Goal: Information Seeking & Learning: Compare options

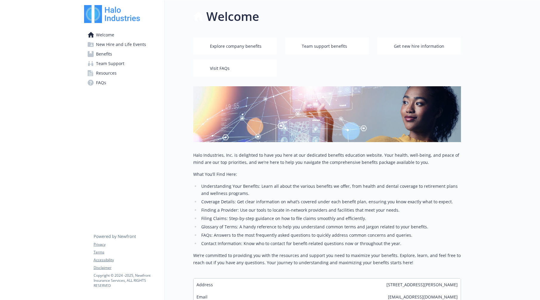
click at [112, 52] on link "Benefits" at bounding box center [121, 54] width 75 height 10
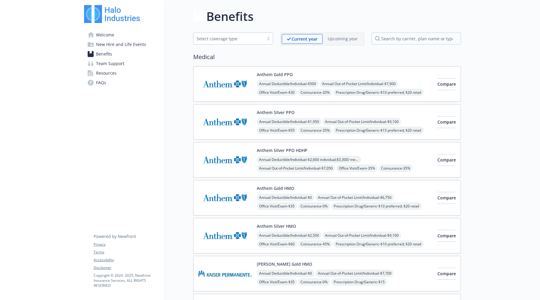
scroll to position [51, 0]
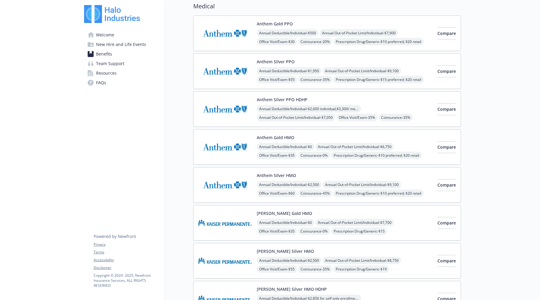
click at [234, 261] on img at bounding box center [225, 260] width 54 height 25
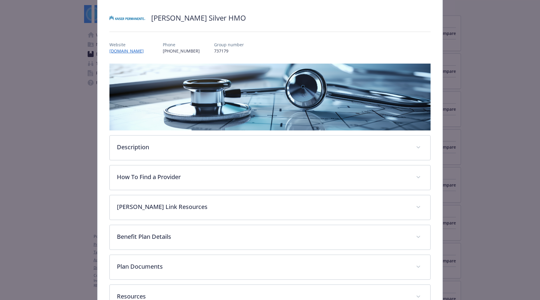
scroll to position [45, 0]
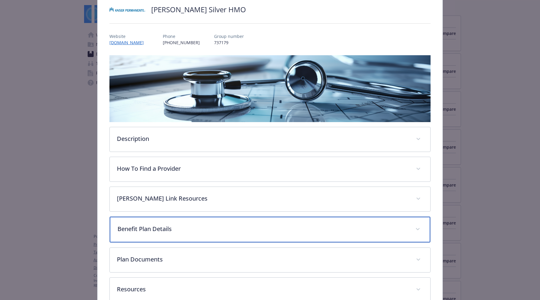
click at [170, 233] on div "Benefit Plan Details" at bounding box center [270, 230] width 321 height 26
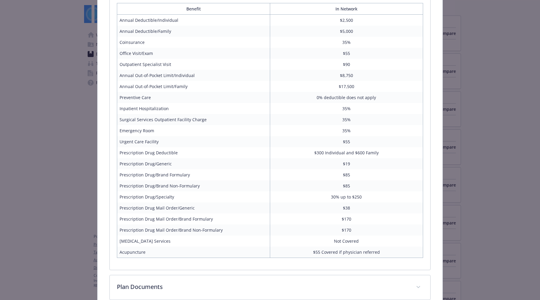
scroll to position [291, 0]
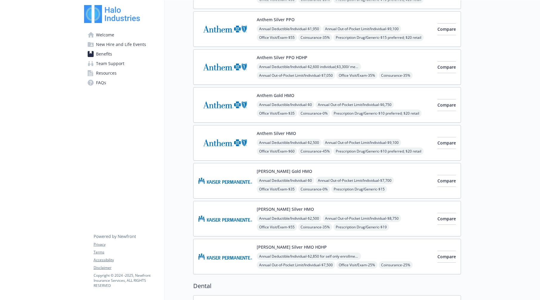
scroll to position [94, 0]
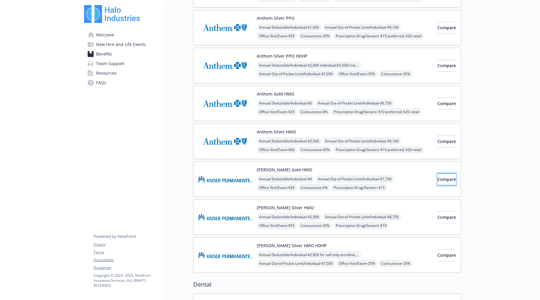
click at [438, 181] on span "Compare" at bounding box center [447, 179] width 18 height 6
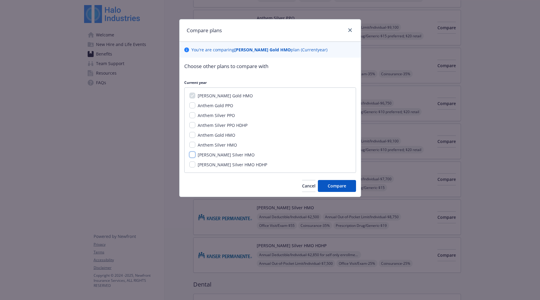
click at [192, 152] on input "[PERSON_NAME] Silver HMO" at bounding box center [192, 155] width 6 height 6
checkbox input "true"
click at [191, 165] on input "[PERSON_NAME] Silver HMO HDHP" at bounding box center [192, 164] width 6 height 6
checkbox input "true"
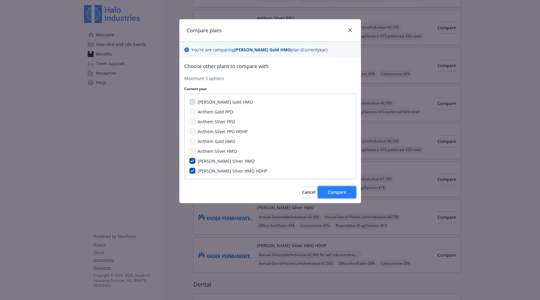
click at [342, 195] on button "Compare" at bounding box center [337, 192] width 38 height 12
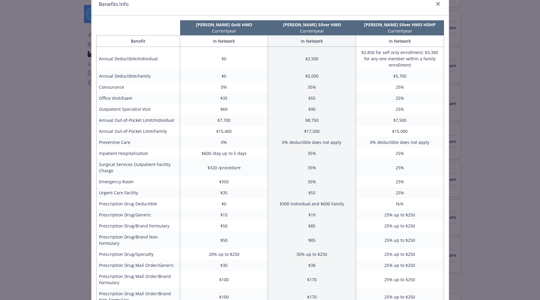
scroll to position [0, 0]
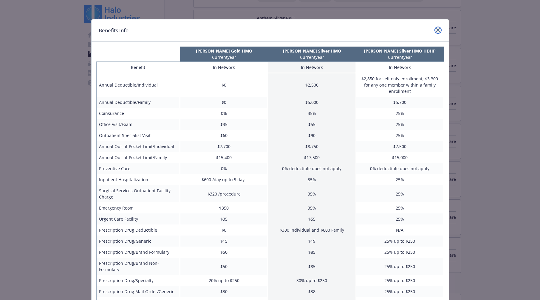
click at [435, 28] on link "close" at bounding box center [438, 30] width 7 height 7
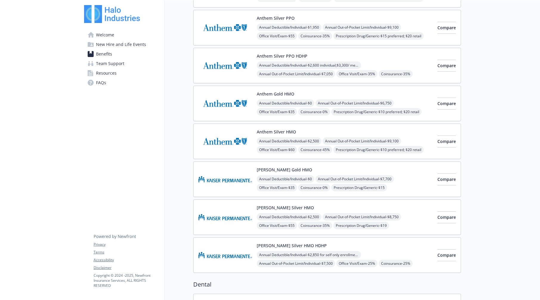
click at [223, 179] on img at bounding box center [225, 178] width 54 height 25
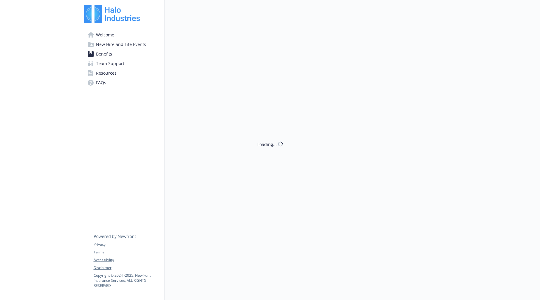
scroll to position [94, 0]
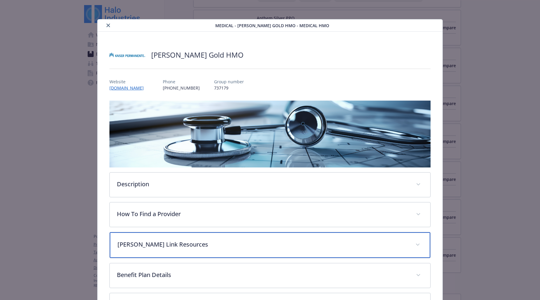
click at [202, 243] on p "[PERSON_NAME] Link Resources" at bounding box center [263, 244] width 291 height 9
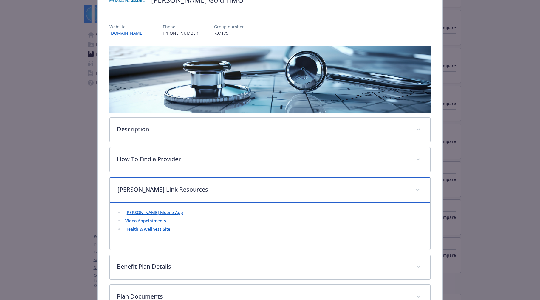
scroll to position [84, 0]
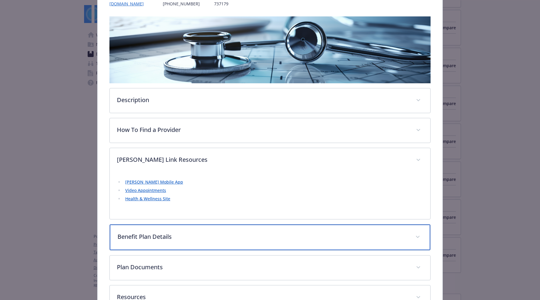
click at [151, 243] on div "Benefit Plan Details" at bounding box center [270, 237] width 321 height 26
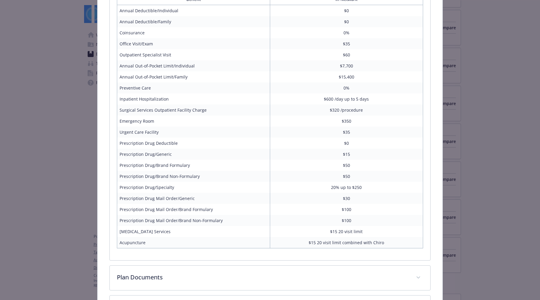
scroll to position [399, 0]
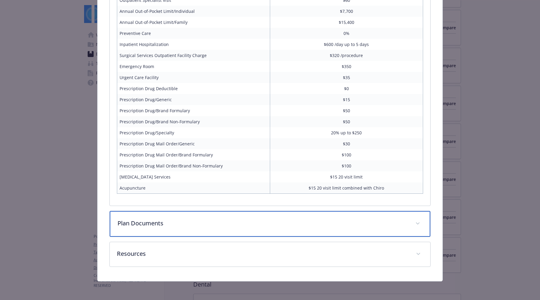
click at [179, 231] on div "Plan Documents" at bounding box center [270, 224] width 321 height 26
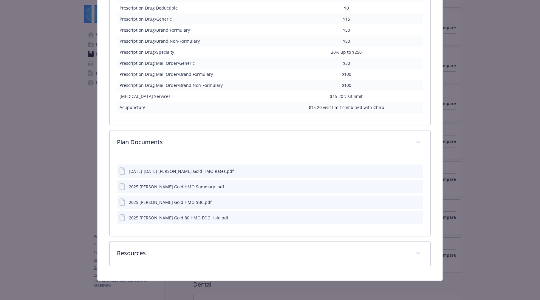
scroll to position [479, 0]
click at [186, 174] on div "[DATE]-[DATE] [PERSON_NAME] Gold HMO Rates.pdf" at bounding box center [181, 172] width 105 height 6
click at [177, 220] on div "2025 [PERSON_NAME] Gold 80 HMO EOC Halo.pdf" at bounding box center [179, 218] width 100 height 6
click at [415, 217] on icon "preview file" at bounding box center [417, 218] width 5 height 4
click at [137, 171] on div "[DATE]-[DATE] [PERSON_NAME] Gold HMO Rates.pdf" at bounding box center [181, 172] width 105 height 6
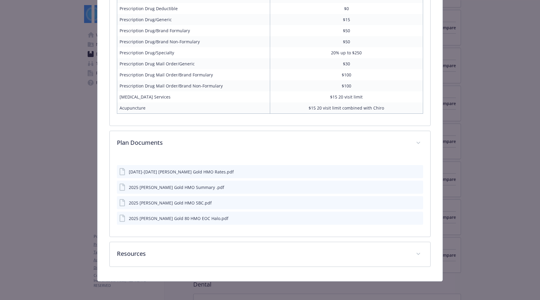
click at [417, 171] on button "preview file" at bounding box center [417, 171] width 7 height 5
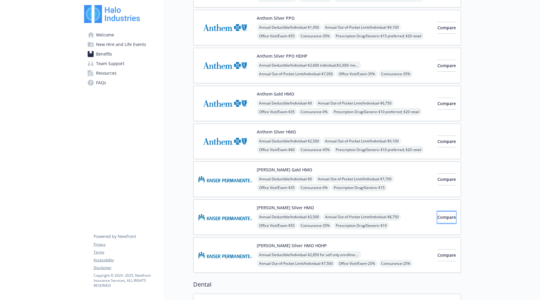
click at [438, 219] on span "Compare" at bounding box center [447, 217] width 18 height 6
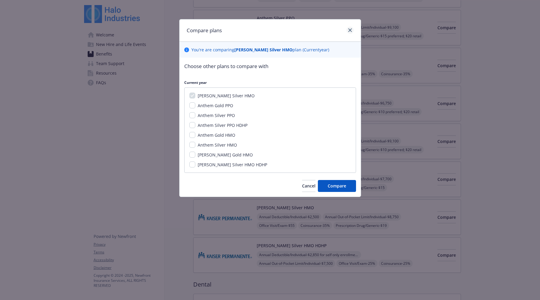
click at [349, 26] on div "Compare plans" at bounding box center [270, 30] width 181 height 22
click at [352, 29] on icon "close" at bounding box center [350, 30] width 4 height 4
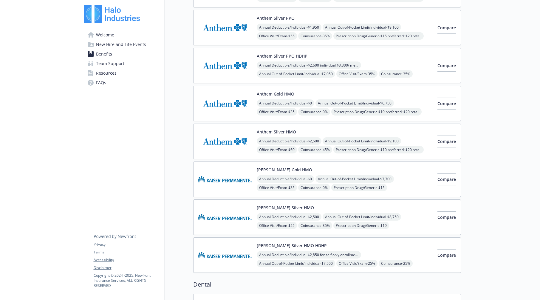
click at [218, 219] on img at bounding box center [225, 216] width 54 height 25
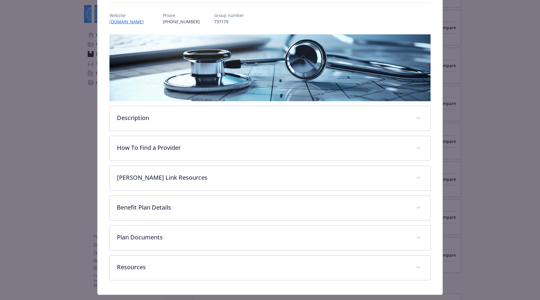
scroll to position [80, 0]
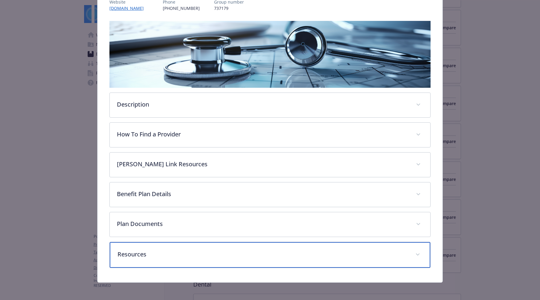
click at [223, 248] on div "Resources" at bounding box center [270, 255] width 321 height 26
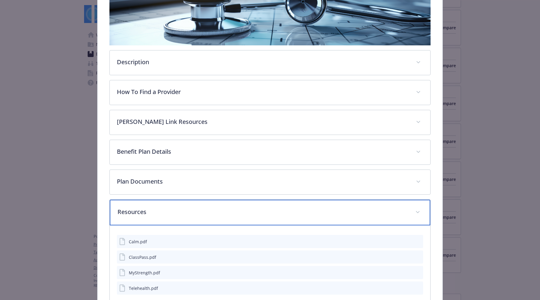
scroll to position [162, 0]
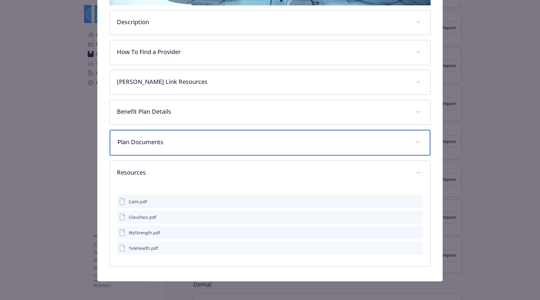
click at [219, 134] on div "Plan Documents" at bounding box center [270, 143] width 321 height 26
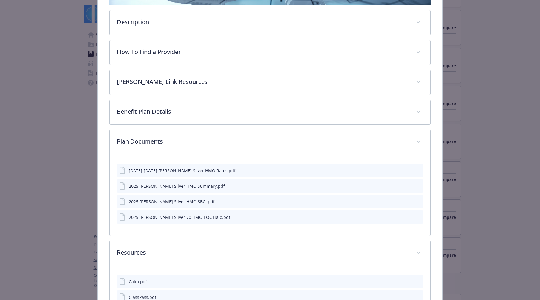
click at [199, 172] on div "[DATE]-[DATE] [PERSON_NAME] Silver HMO Rates.pdf" at bounding box center [182, 170] width 107 height 6
click at [415, 168] on icon "preview file" at bounding box center [417, 170] width 5 height 4
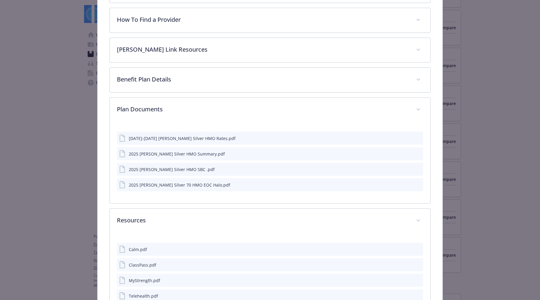
scroll to position [242, 0]
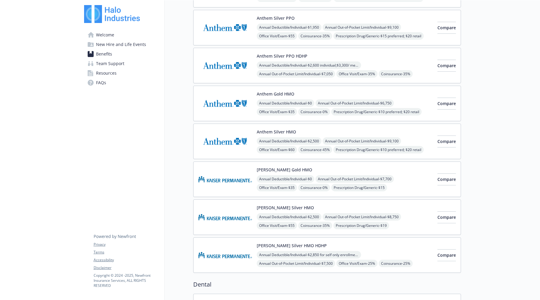
click at [223, 182] on img at bounding box center [225, 178] width 54 height 25
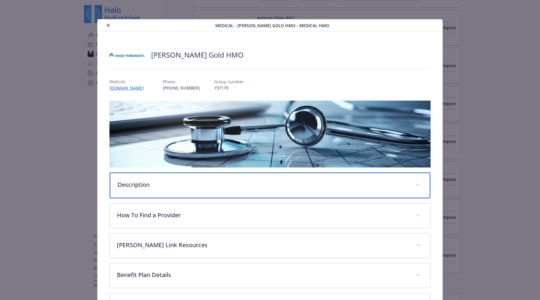
click at [198, 188] on p "Description" at bounding box center [263, 184] width 291 height 9
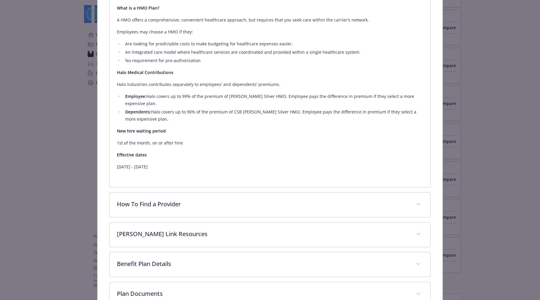
scroll to position [261, 0]
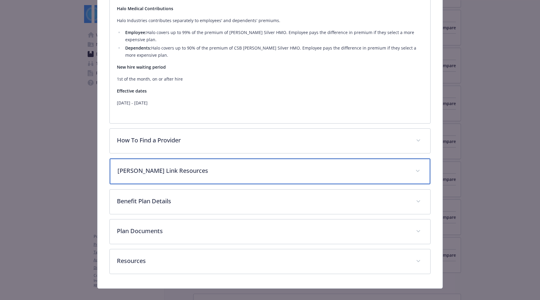
click at [253, 166] on p "[PERSON_NAME] Link Resources" at bounding box center [263, 170] width 291 height 9
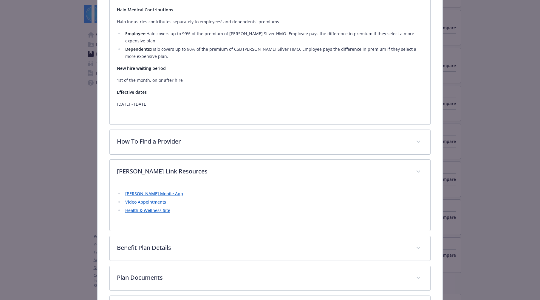
click at [151, 191] on link "[PERSON_NAME] Mobile App" at bounding box center [154, 194] width 58 height 6
